Goal: Obtain resource: Download file/media

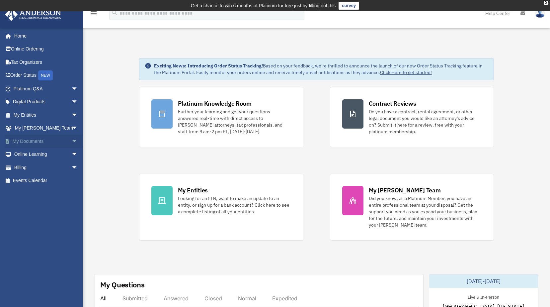
click at [51, 138] on link "My Documents arrow_drop_down" at bounding box center [46, 140] width 83 height 13
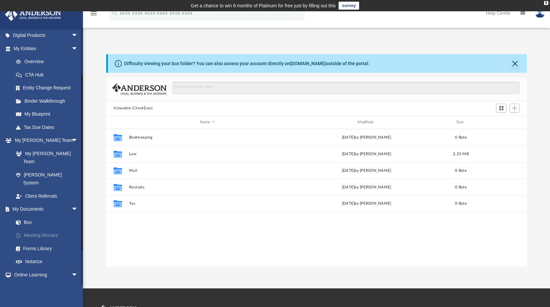
scroll to position [146, 416]
click at [29, 215] on link "Box" at bounding box center [48, 221] width 79 height 13
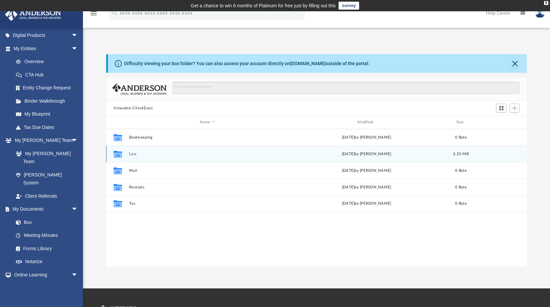
click at [132, 154] on button "Law" at bounding box center [207, 154] width 156 height 4
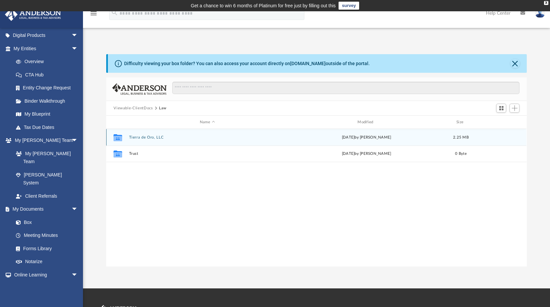
click at [152, 136] on button "Tierra de Oro, LLC" at bounding box center [207, 137] width 156 height 4
click at [140, 138] on button "Initial Docs" at bounding box center [207, 137] width 156 height 4
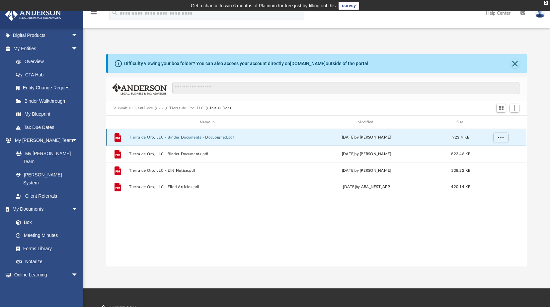
click at [195, 138] on button "Tierra de Oro, LLC - Binder Documents - DocuSigned.pdf" at bounding box center [207, 137] width 156 height 4
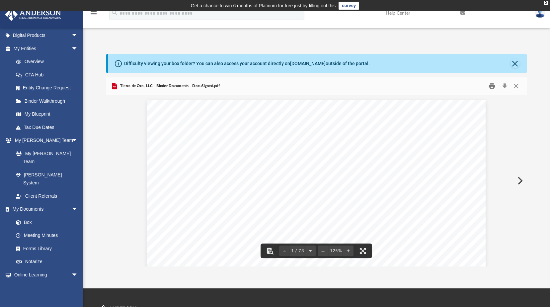
click at [493, 84] on button "Print" at bounding box center [491, 86] width 13 height 10
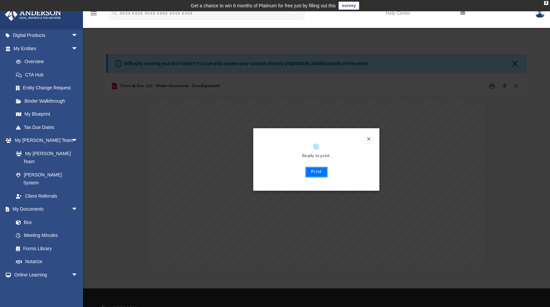
click at [317, 171] on button "Print" at bounding box center [316, 172] width 22 height 11
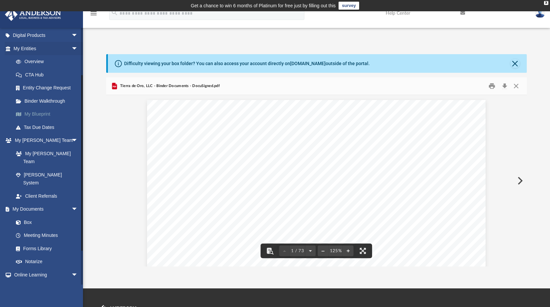
click at [42, 114] on link "My Blueprint" at bounding box center [48, 114] width 79 height 13
